Goal: Complete application form: Complete application form

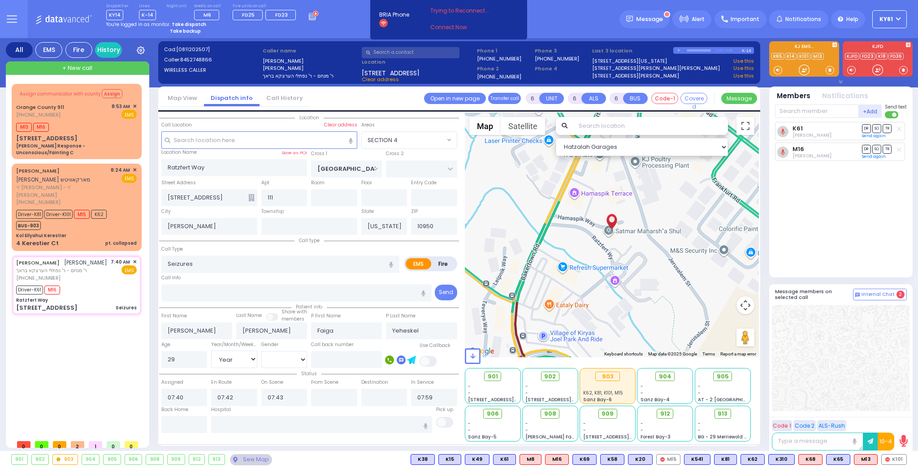
select select "SECTION 4"
select select "Year"
select select "[DEMOGRAPHIC_DATA]"
click at [117, 208] on div "Driver-K81 Driver-K101 M15 K62 BUS-903" at bounding box center [76, 219] width 121 height 22
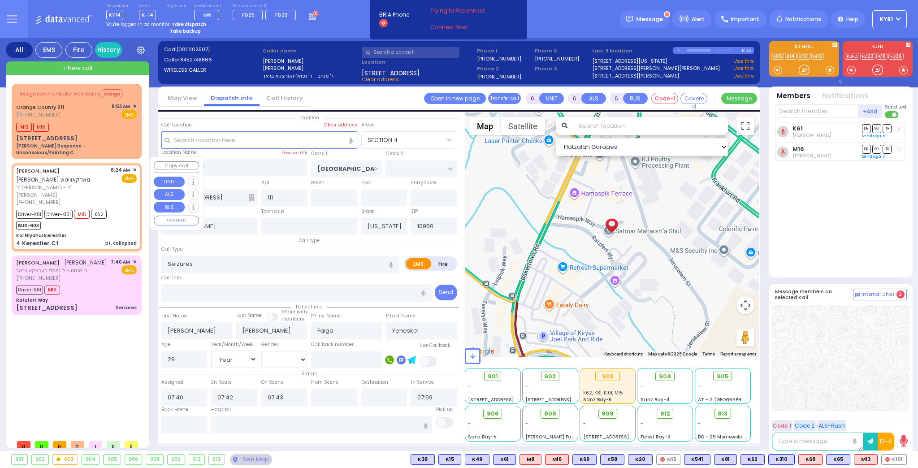
select select
type input "pt. collapsed"
radio input "true"
type input "[PERSON_NAME]"
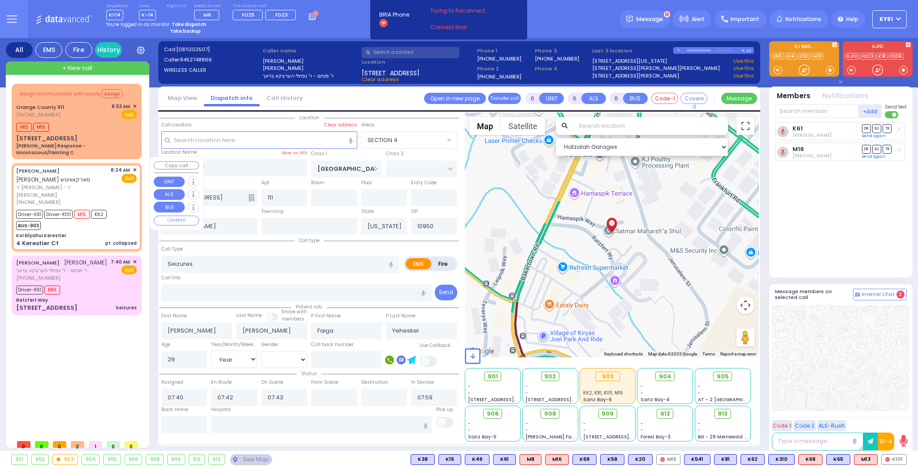
type input "Unknown"
select select "Year"
select select
type input "08:24"
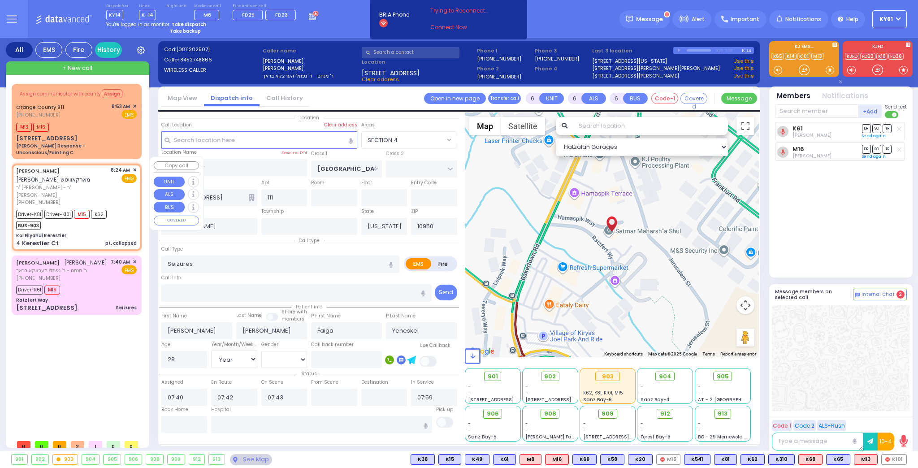
type input "08:26"
select select "Hatzalah Garages"
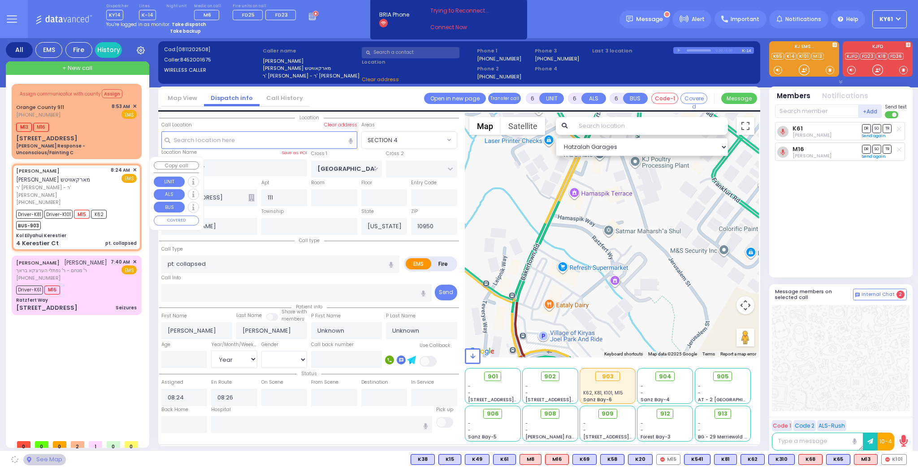
type input "Kol Eilyahui Kerestier"
type input "KAHAN DR"
type input "[PERSON_NAME] BLVD"
type input "4 Kerestier Ct"
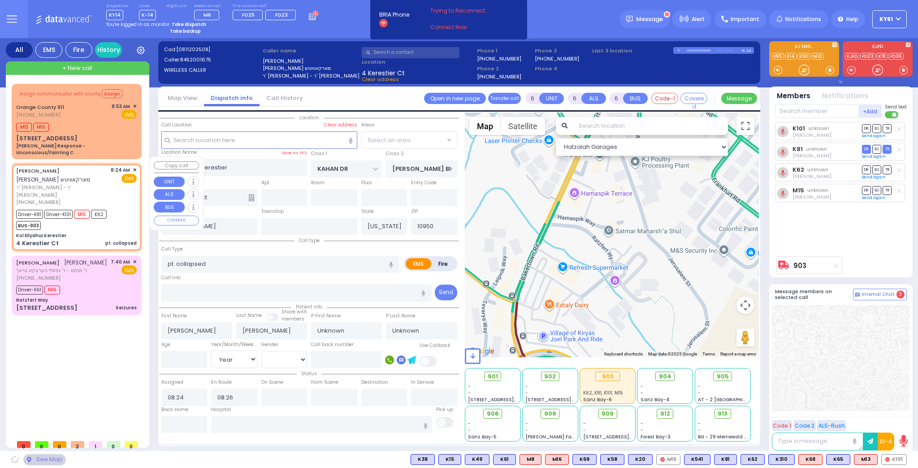
select select "SECTION 4"
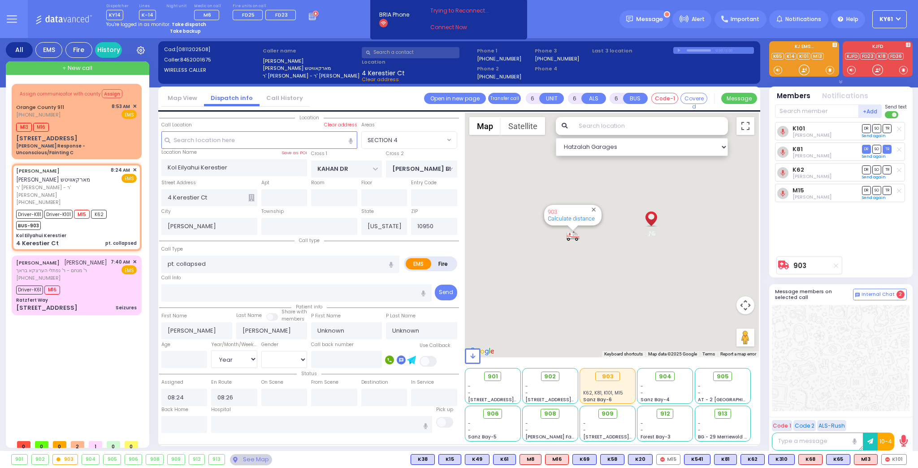
select select
radio input "true"
select select "Year"
select select "Hatzalah Garages"
select select "SECTION 4"
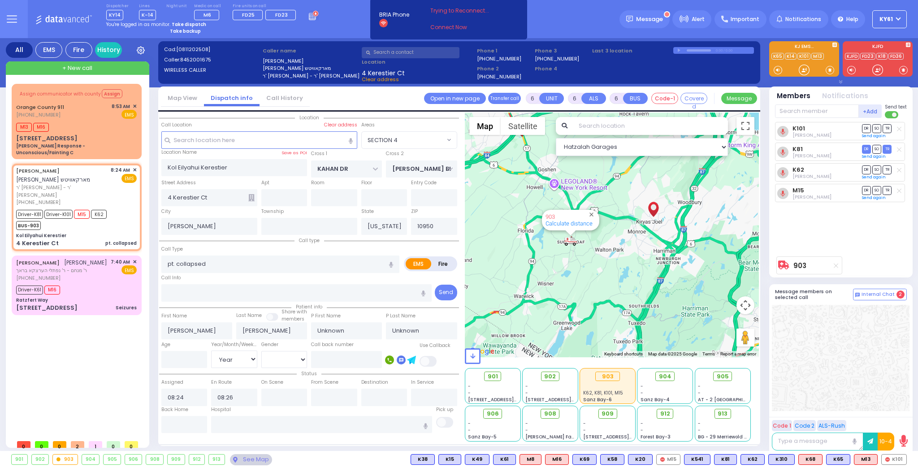
select select
radio input "true"
select select "Year"
type input "08:28"
type input "08:50"
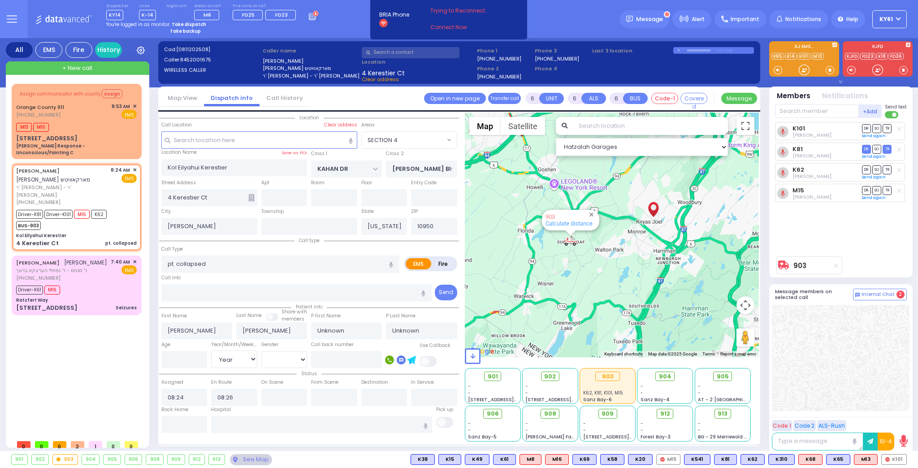
type input "09:15"
type input "09:25"
select select "Hatzalah Garages"
select select
radio input "true"
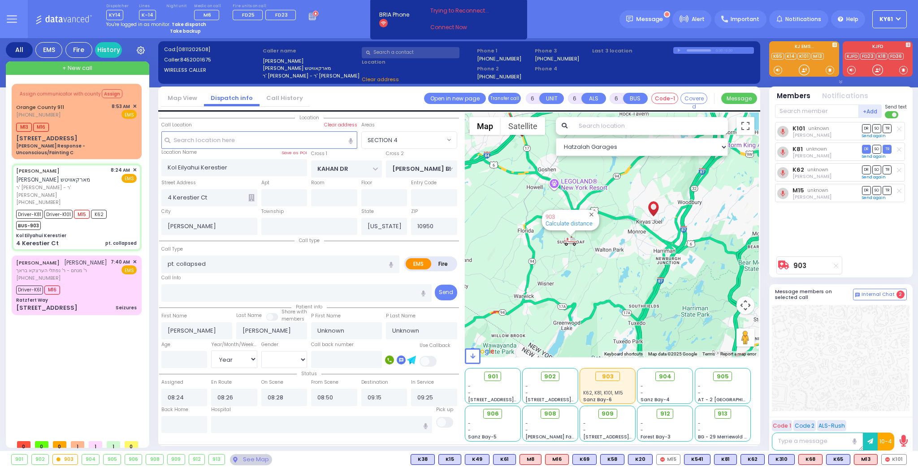
select select "Year"
select select "Hatzalah Garages"
select select "SECTION 4"
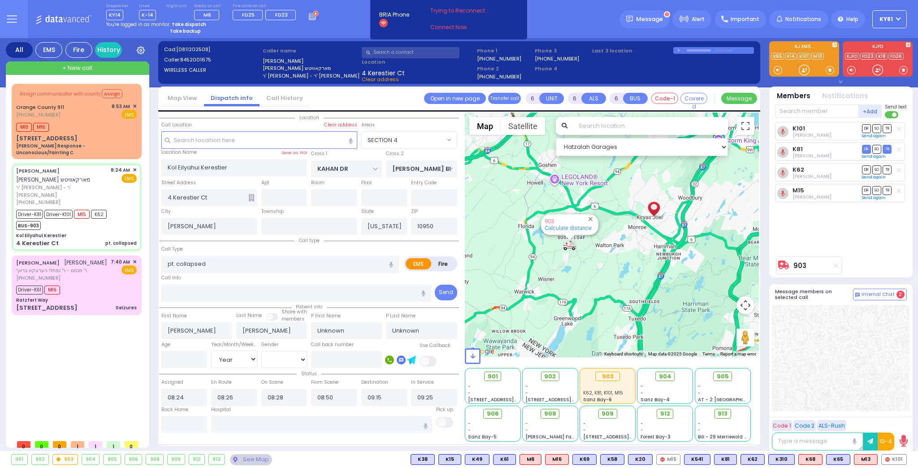
select select
radio input "true"
type input "[PERSON_NAME]"
select select "Year"
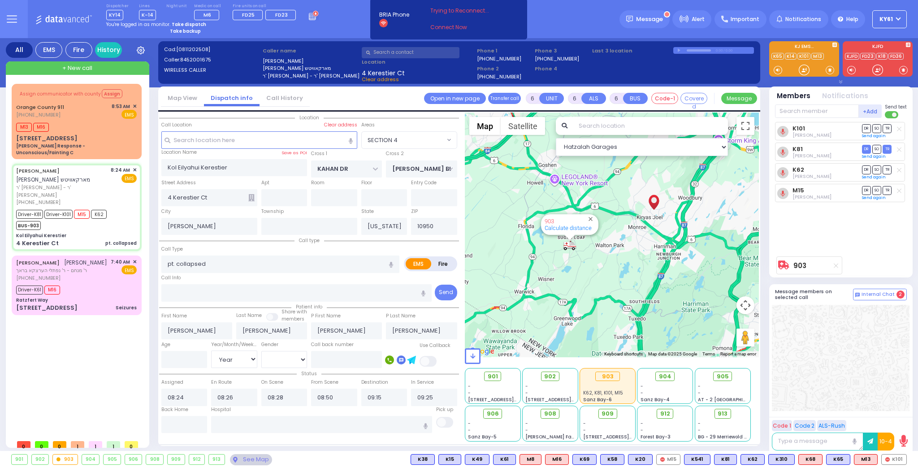
select select "Hatzalah Garages"
select select "SECTION 4"
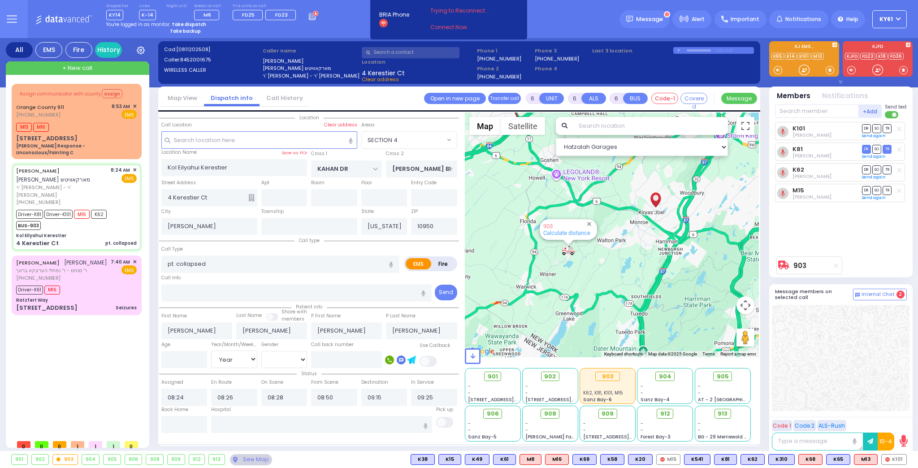
select select
radio input "true"
type input "22"
select select "Year"
select select "[DEMOGRAPHIC_DATA]"
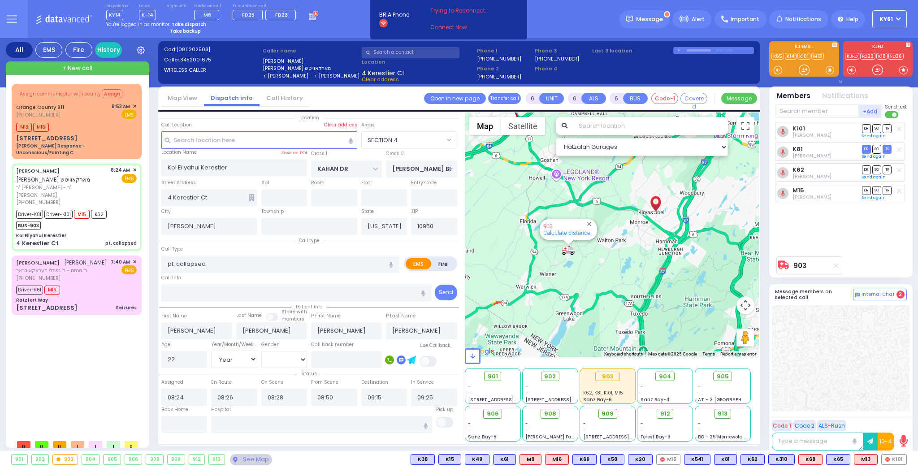
select select "Hatzalah Garages"
select select "SECTION 4"
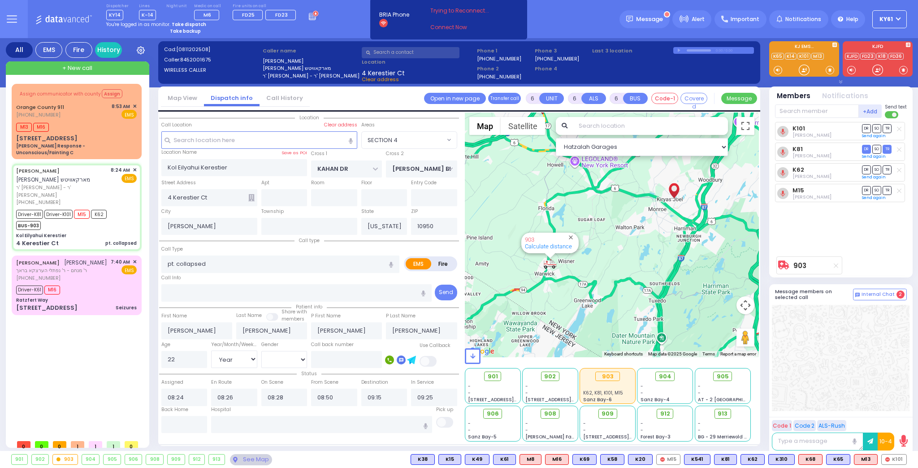
select select
radio input "true"
select select "Year"
select select "[DEMOGRAPHIC_DATA]"
select select "Hatzalah Garages"
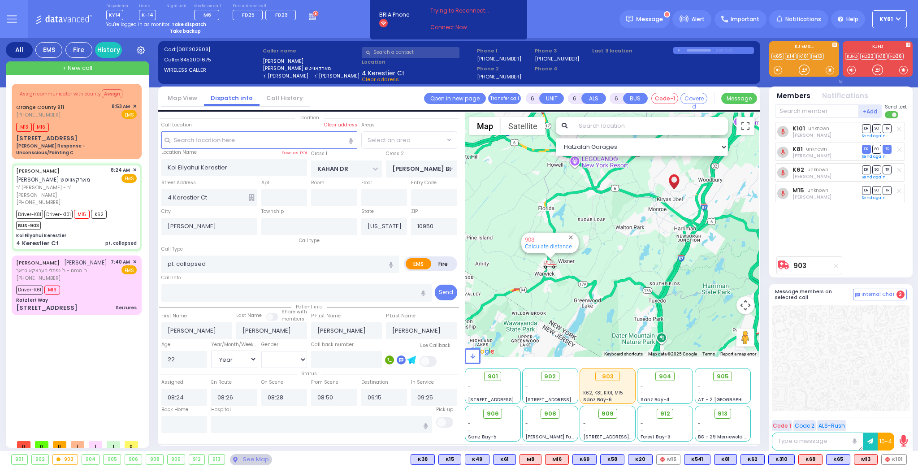
select select "SECTION 4"
select select
radio input "true"
select select "Year"
select select "[DEMOGRAPHIC_DATA]"
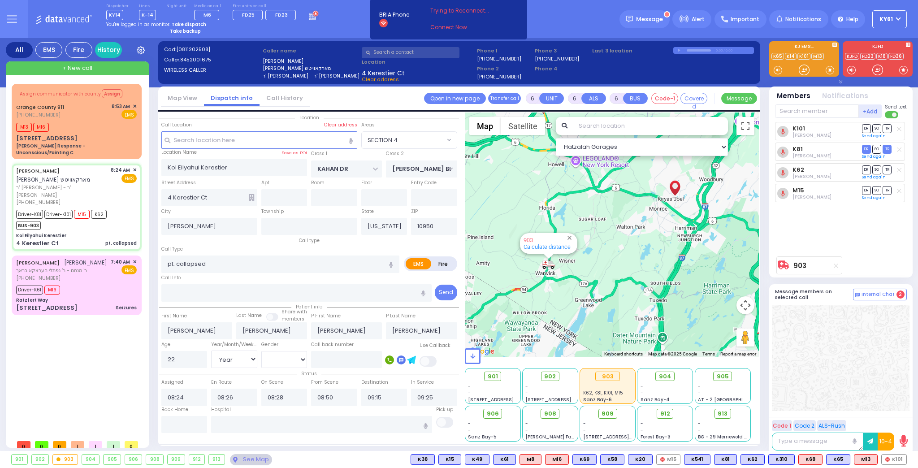
select select "Hatzalah Garages"
select select "SECTION 4"
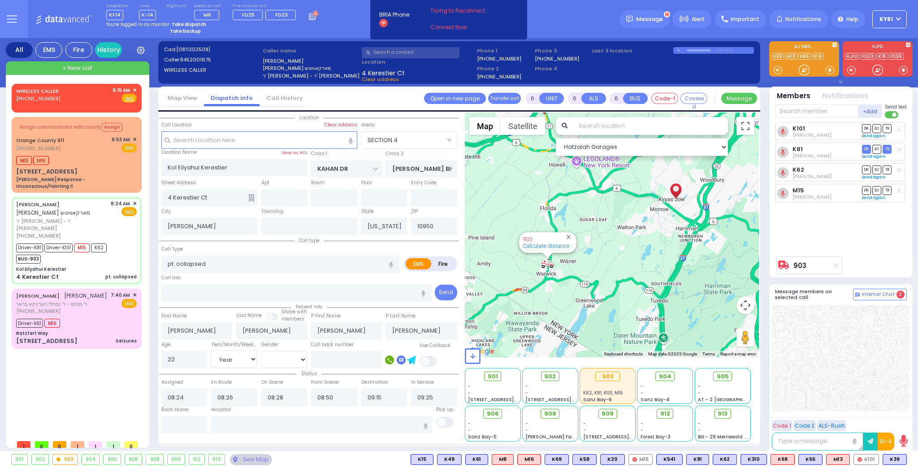
select select
radio input "true"
select select "Year"
select select "[DEMOGRAPHIC_DATA]"
select select "Hatzalah Garages"
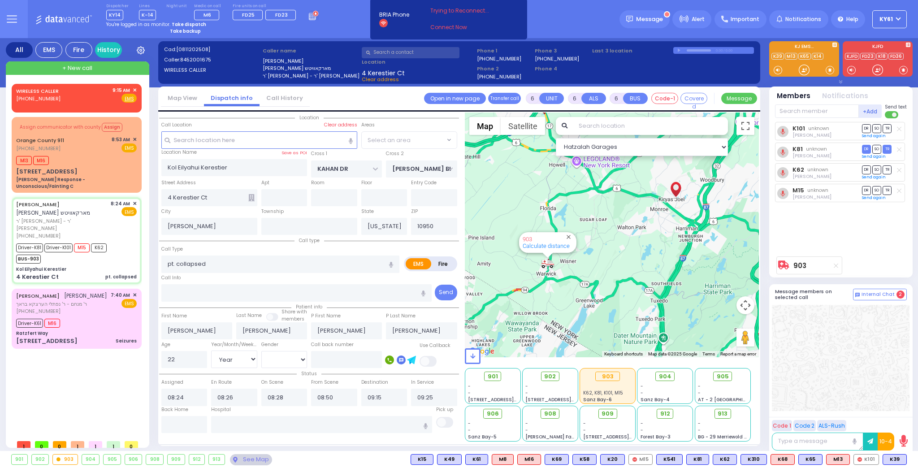
select select "SECTION 4"
select select
radio input "true"
select select "Year"
select select "[DEMOGRAPHIC_DATA]"
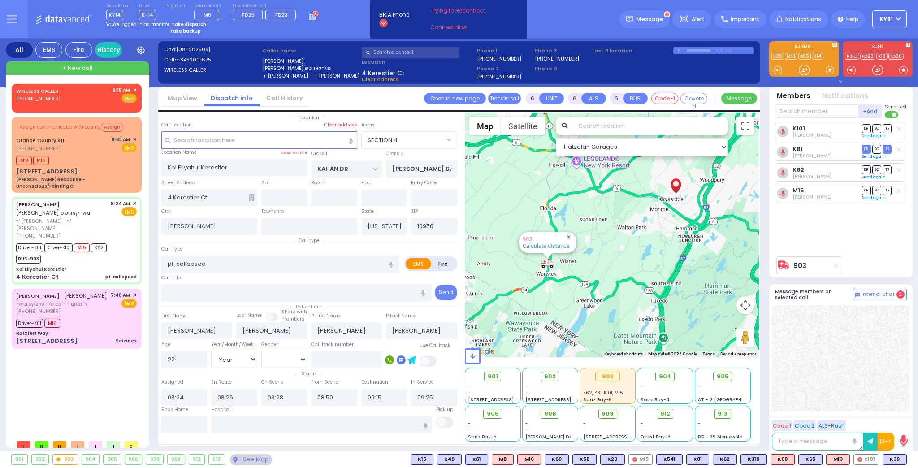
select select "Hatzalah Garages"
select select "SECTION 4"
select select
radio input "true"
select select "Year"
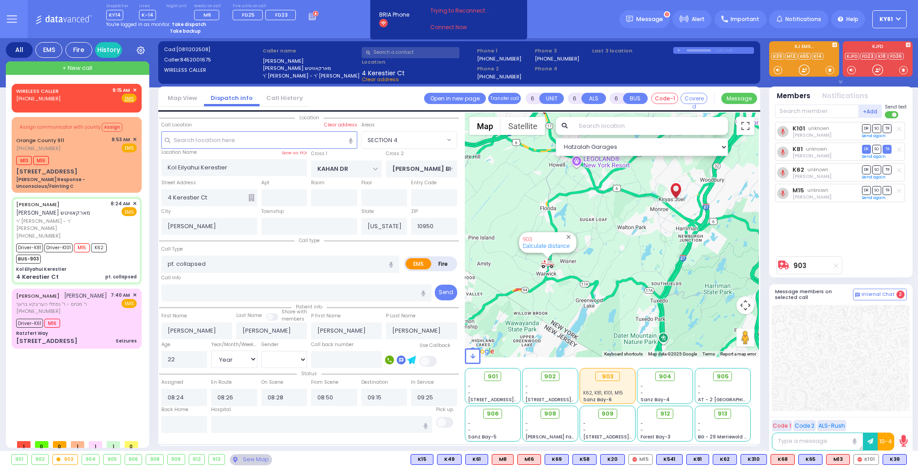
select select "[DEMOGRAPHIC_DATA]"
select select "Hatzalah Garages"
select select "SECTION 4"
select select
radio input "true"
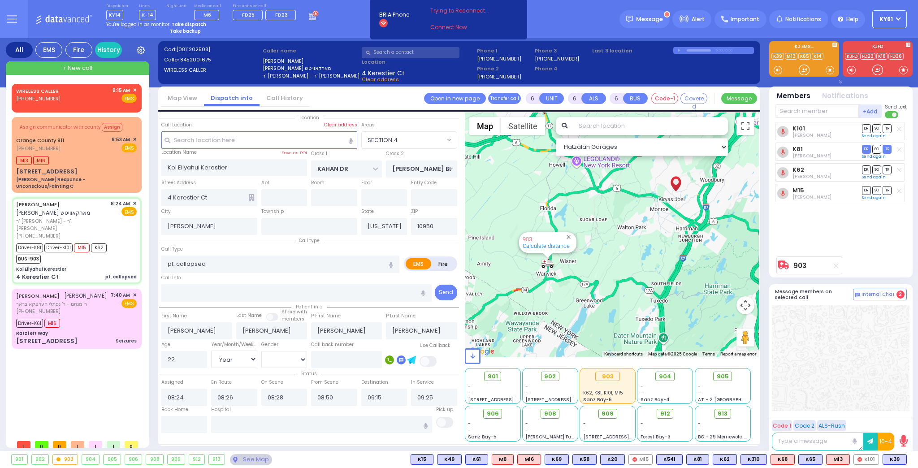
select select "Year"
select select "[DEMOGRAPHIC_DATA]"
select select "Hatzalah Garages"
select select "SECTION 4"
select select
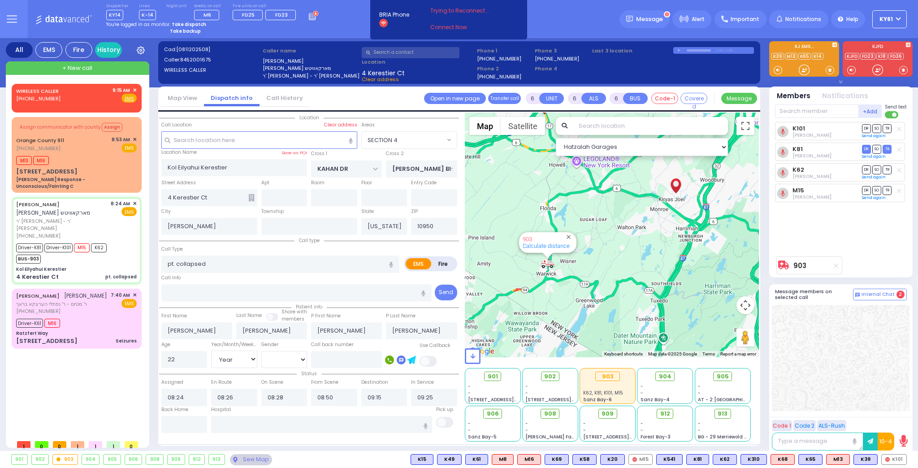
radio input "true"
select select "Year"
select select "[DEMOGRAPHIC_DATA]"
select select "Hatzalah Garages"
select select "SECTION 4"
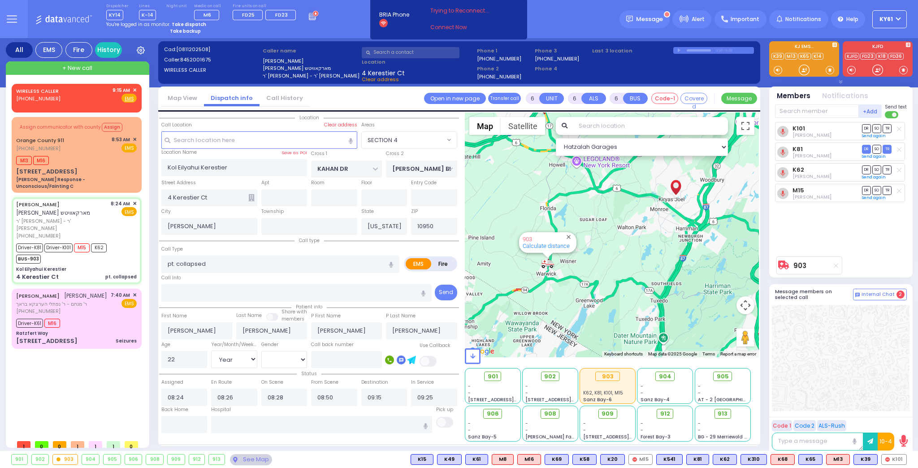
select select
radio input "true"
select select "Year"
select select "[DEMOGRAPHIC_DATA]"
select select "Hatzalah Garages"
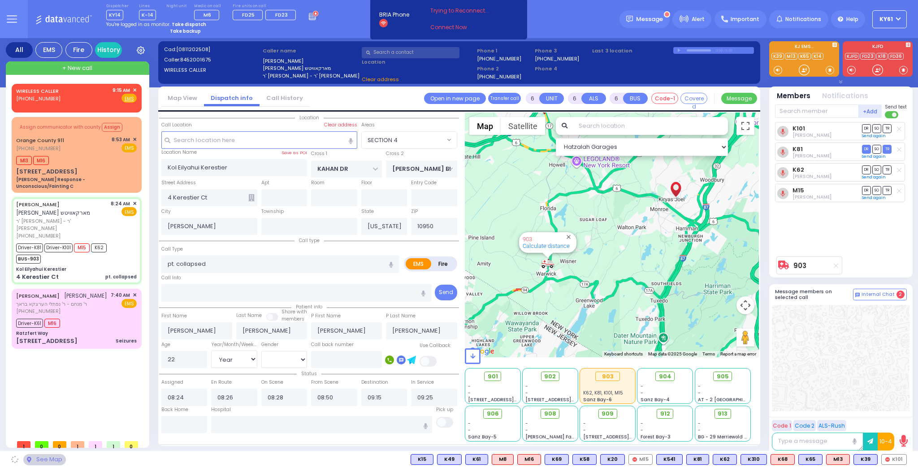
select select "SECTION 4"
select select
radio input "true"
select select "Year"
select select "[DEMOGRAPHIC_DATA]"
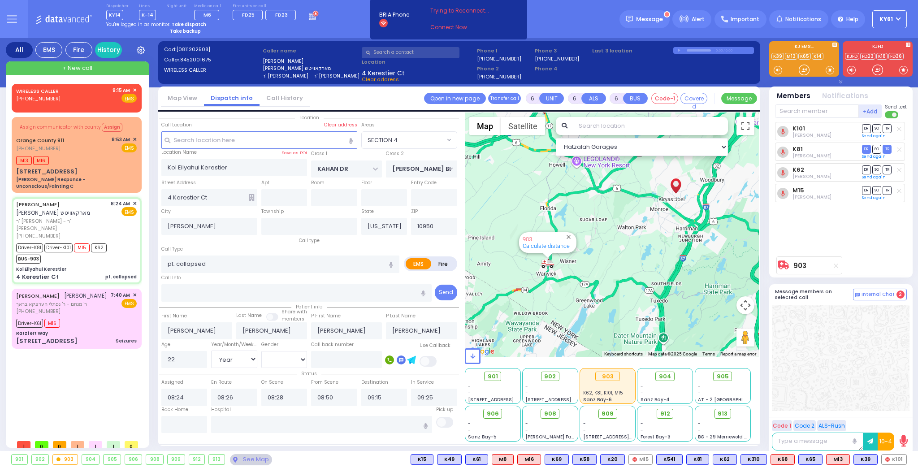
select select "Hatzalah Garages"
select select
radio input "true"
select select "Year"
select select "[DEMOGRAPHIC_DATA]"
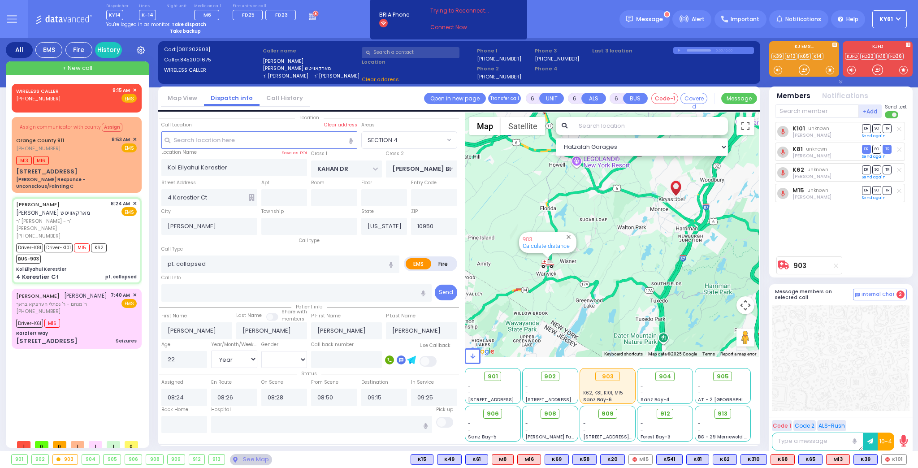
select select "Hatzalah Garages"
select select
radio input "true"
select select "Year"
select select "[DEMOGRAPHIC_DATA]"
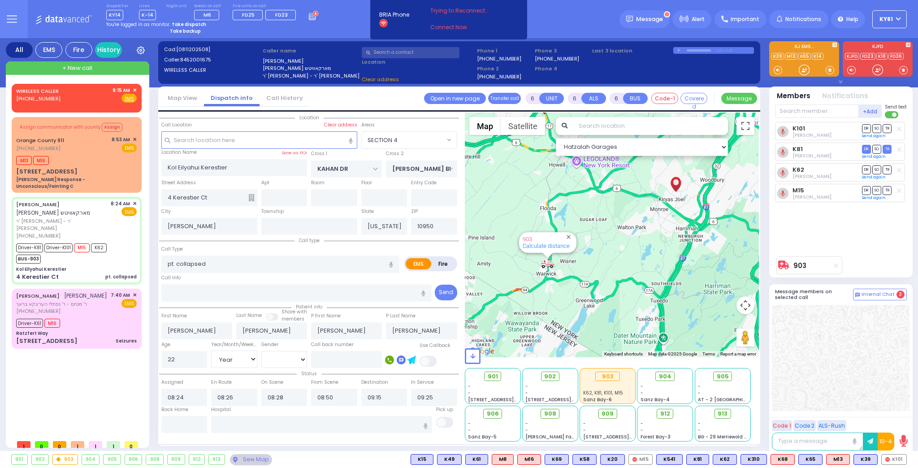
select select "SECTION 4"
select select "Hatzalah Garages"
select select "SECTION 4"
select select
radio input "true"
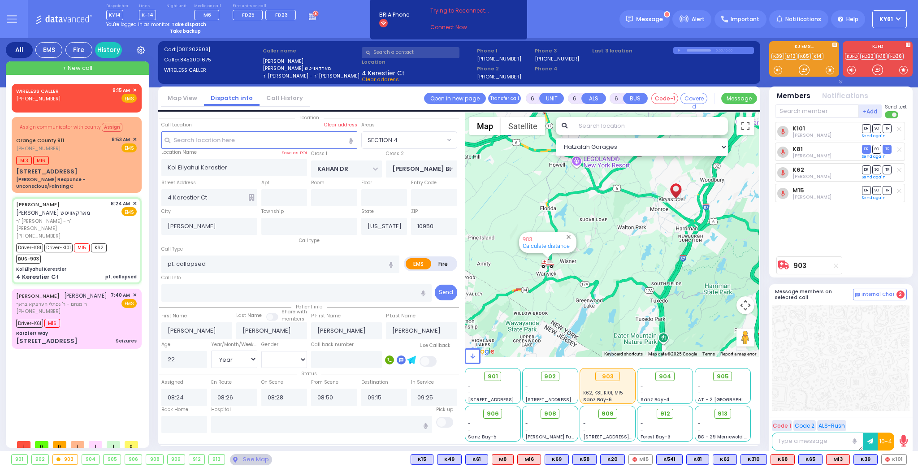
select select "Year"
select select "[DEMOGRAPHIC_DATA]"
select select "Hatzalah Garages"
select select "SECTION 4"
select select
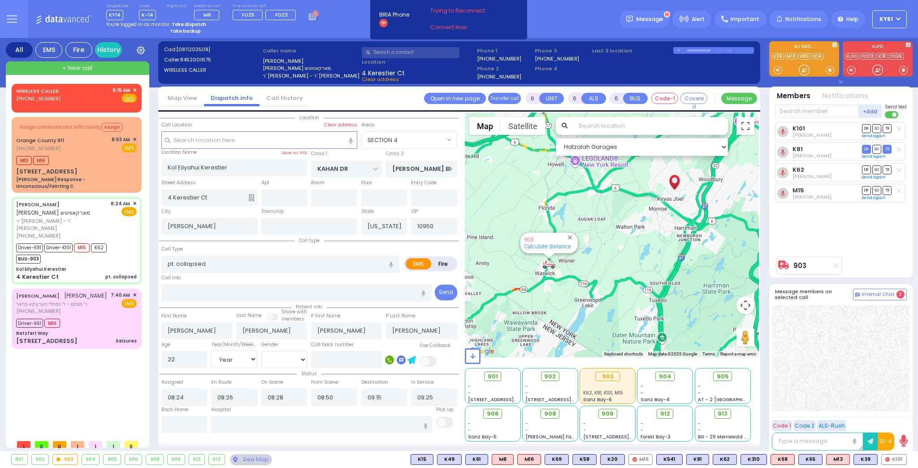
radio input "true"
select select "Year"
select select "[DEMOGRAPHIC_DATA]"
select select "Hatzalah Garages"
select select "SECTION 4"
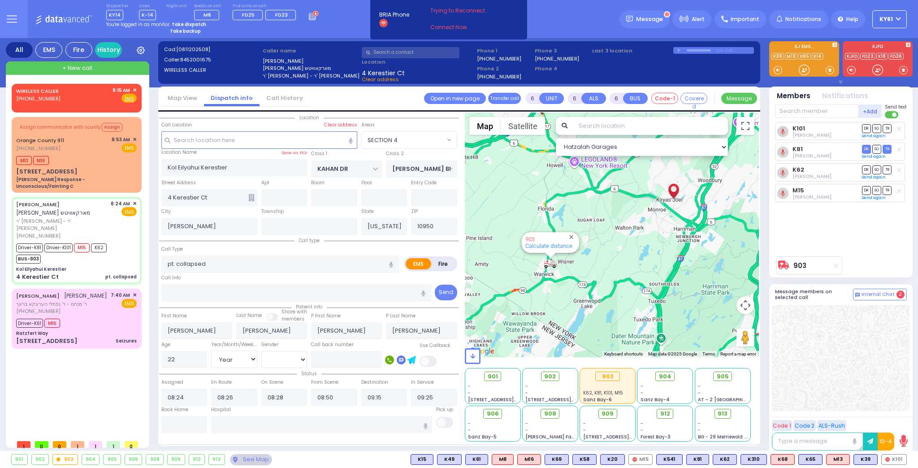
select select
radio input "true"
select select "Year"
select select "[DEMOGRAPHIC_DATA]"
select select "Hatzalah Garages"
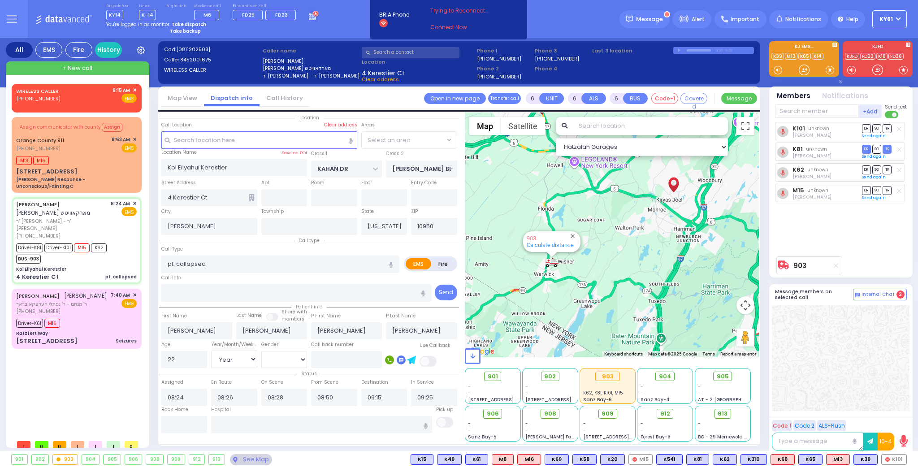
select select "SECTION 4"
